Goal: Check status: Check status

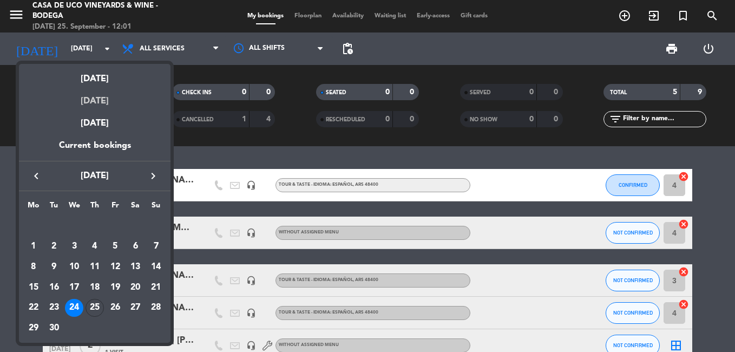
click at [109, 86] on div "[DATE]" at bounding box center [94, 97] width 151 height 22
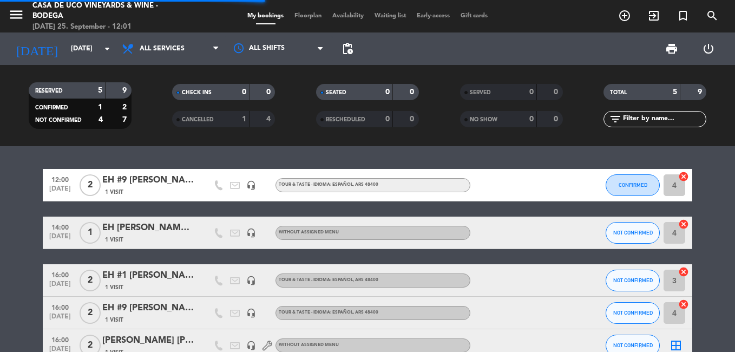
click at [101, 84] on div "5" at bounding box center [92, 90] width 22 height 12
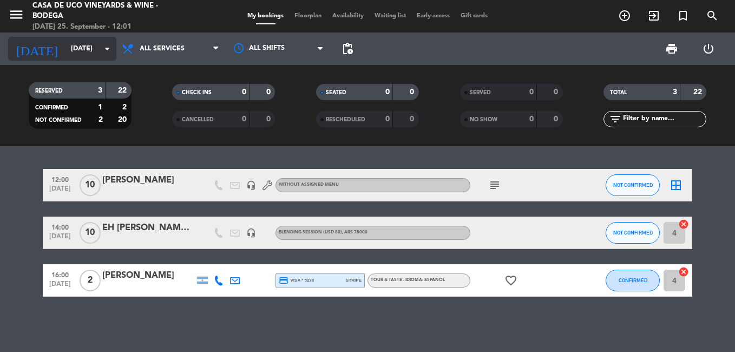
click at [65, 40] on input "[DATE]" at bounding box center [110, 48] width 91 height 18
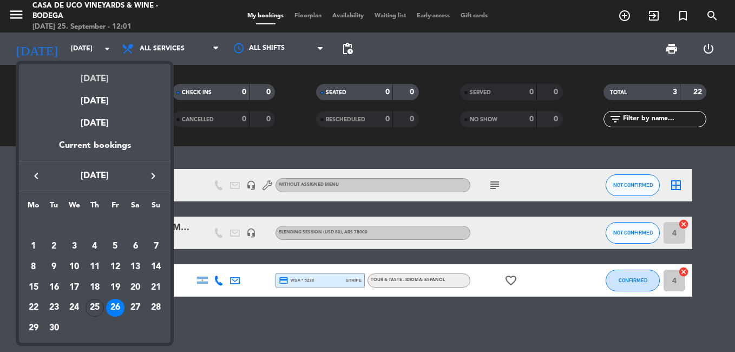
click at [103, 78] on div "[DATE]" at bounding box center [94, 75] width 151 height 22
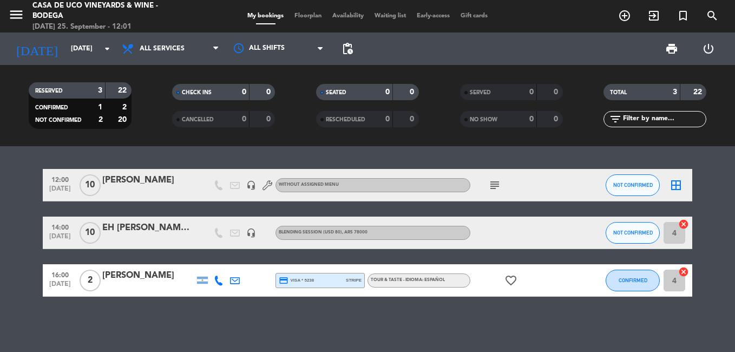
type input "[DATE]"
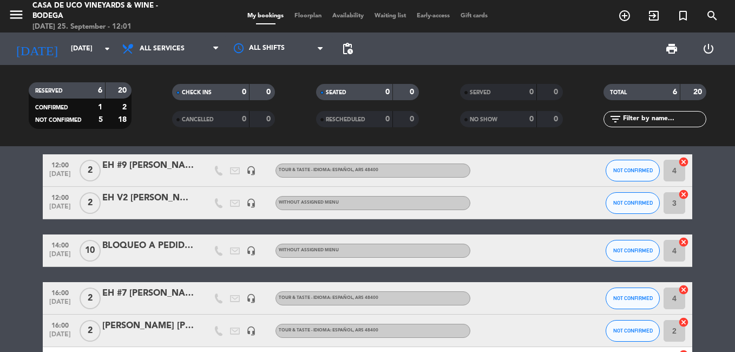
scroll to position [18, 0]
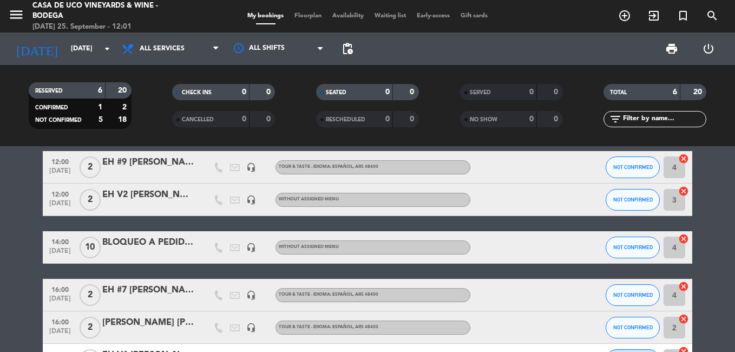
click at [118, 250] on div at bounding box center [148, 254] width 92 height 9
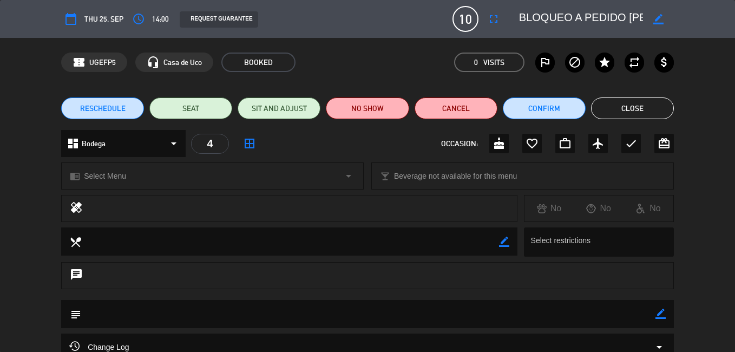
scroll to position [0, 50]
click at [639, 100] on button "Close" at bounding box center [632, 108] width 83 height 22
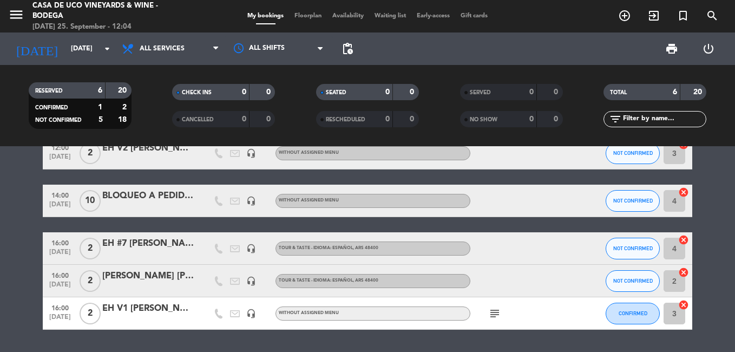
scroll to position [83, 0]
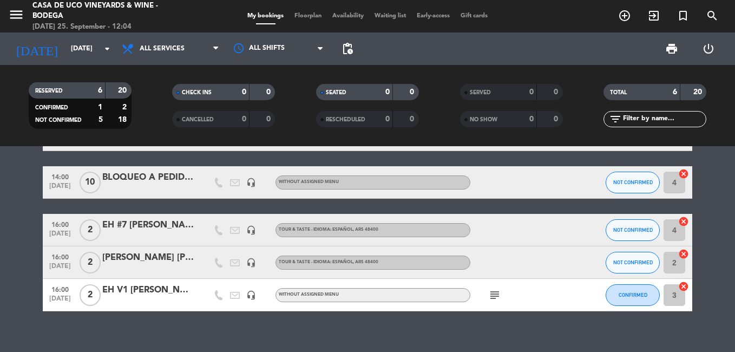
click at [499, 298] on icon "subject" at bounding box center [494, 294] width 13 height 13
click at [494, 294] on icon "subject" at bounding box center [494, 294] width 13 height 13
click at [171, 289] on div "EH V1 [PERSON_NAME] [PERSON_NAME] & [PERSON_NAME]" at bounding box center [148, 290] width 92 height 14
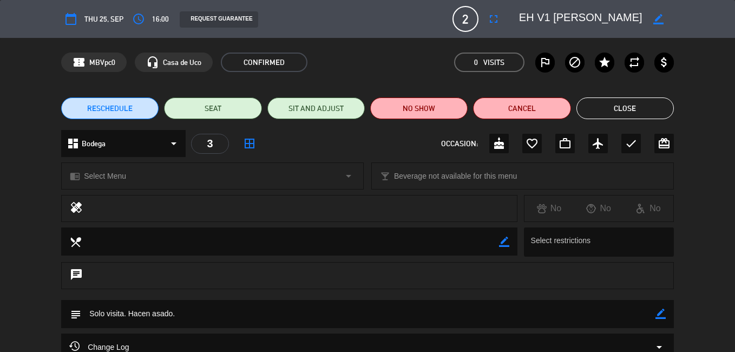
scroll to position [0, 4]
click at [609, 100] on button "Close" at bounding box center [624, 108] width 97 height 22
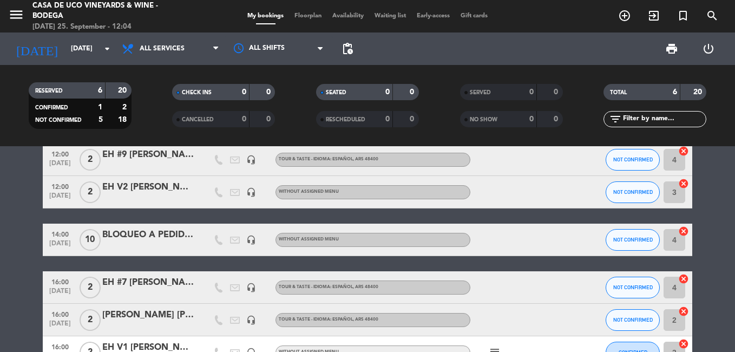
scroll to position [0, 0]
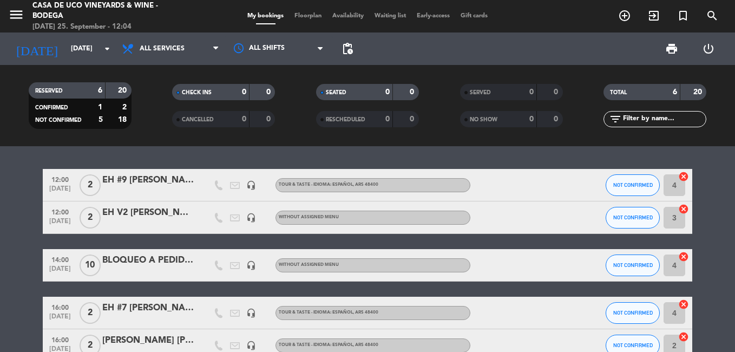
click at [145, 345] on div "[PERSON_NAME] [PERSON_NAME]" at bounding box center [148, 340] width 92 height 14
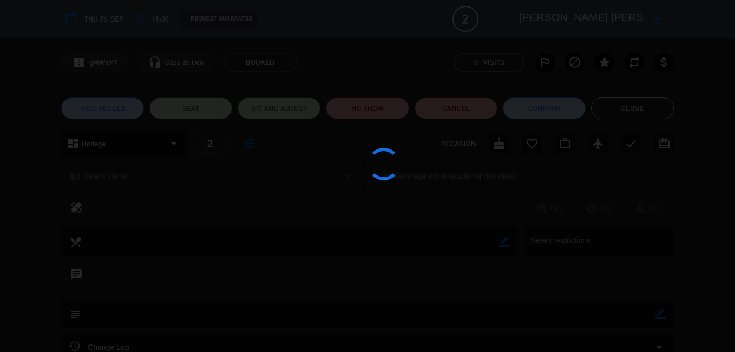
click at [143, 312] on div at bounding box center [367, 176] width 735 height 352
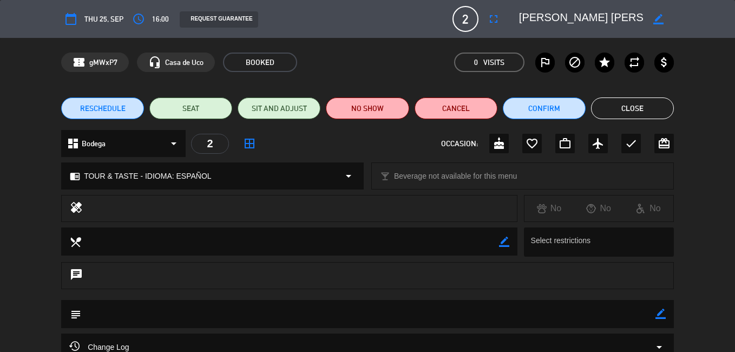
click at [620, 115] on button "Close" at bounding box center [632, 108] width 83 height 22
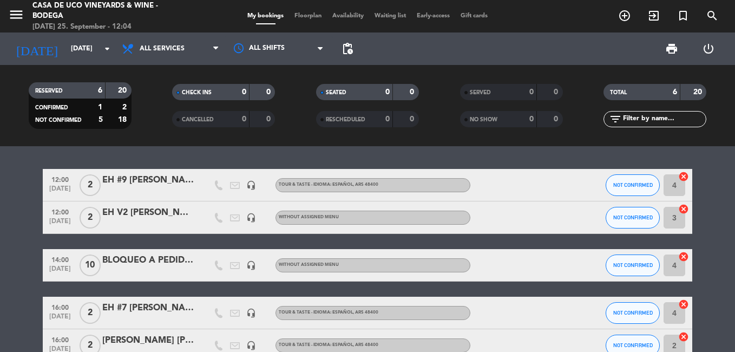
click at [137, 181] on div "EH #9 [PERSON_NAME]" at bounding box center [148, 180] width 92 height 14
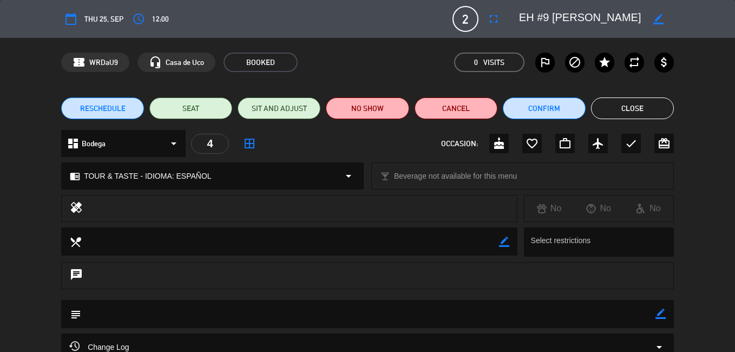
click at [618, 117] on button "Close" at bounding box center [632, 108] width 83 height 22
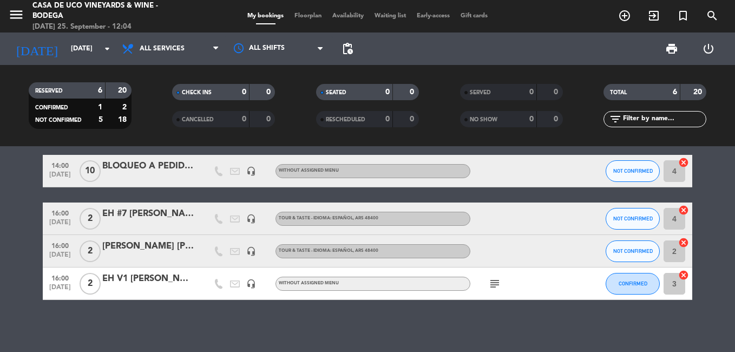
scroll to position [96, 0]
